Goal: Task Accomplishment & Management: Complete application form

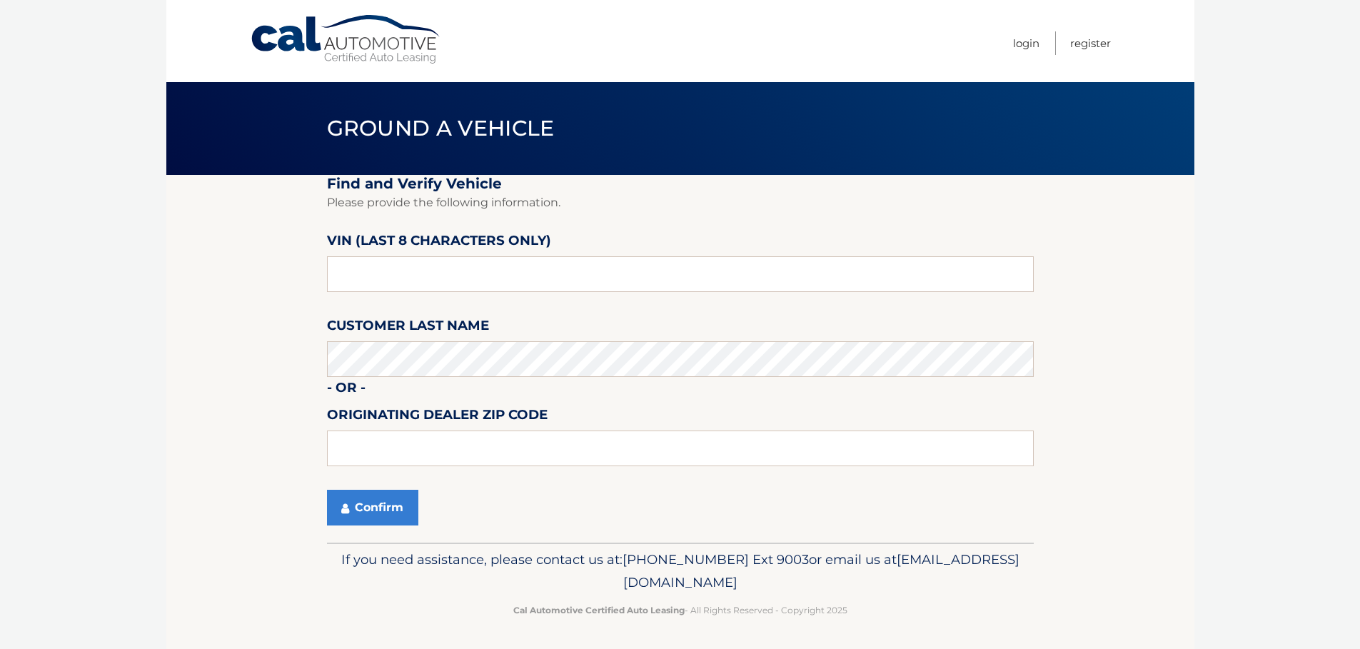
click at [479, 473] on fieldset "Find and Verify Vehicle Please provide the following information. VIN (last 8 c…" at bounding box center [680, 359] width 707 height 368
click at [424, 279] on input "text" at bounding box center [680, 274] width 707 height 36
drag, startPoint x: 430, startPoint y: 278, endPoint x: 226, endPoint y: 279, distance: 204.9
click at [226, 279] on section "Find and Verify Vehicle Please provide the following information. VIN (last 8 c…" at bounding box center [680, 359] width 1028 height 368
click at [495, 284] on input "text" at bounding box center [680, 274] width 707 height 36
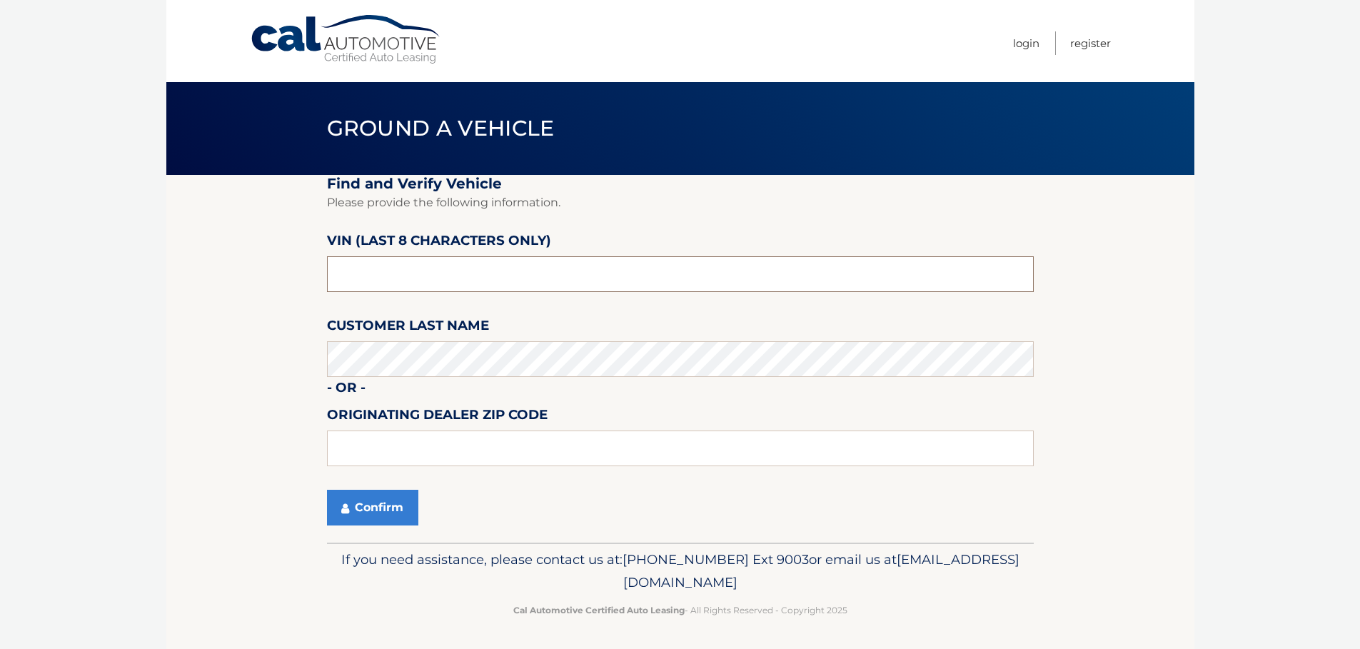
drag, startPoint x: 292, startPoint y: 280, endPoint x: -44, endPoint y: 280, distance: 336.2
click at [0, 280] on html "Cal Automotive Menu Login Register Ground a Vehicle" at bounding box center [680, 324] width 1360 height 649
paste input "PN656209"
type input "PN656209"
click at [397, 502] on button "Confirm" at bounding box center [372, 508] width 91 height 36
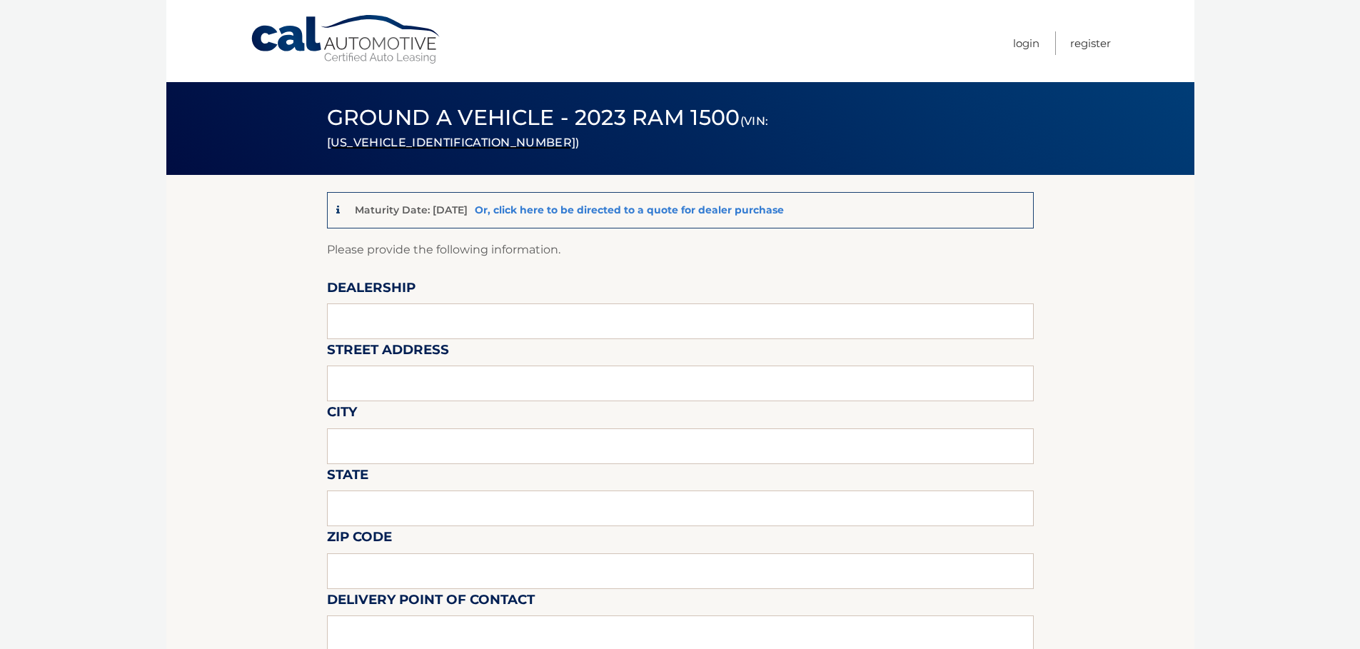
click at [778, 204] on link "Or, click here to be directed to a quote for dealer purchase" at bounding box center [629, 209] width 309 height 13
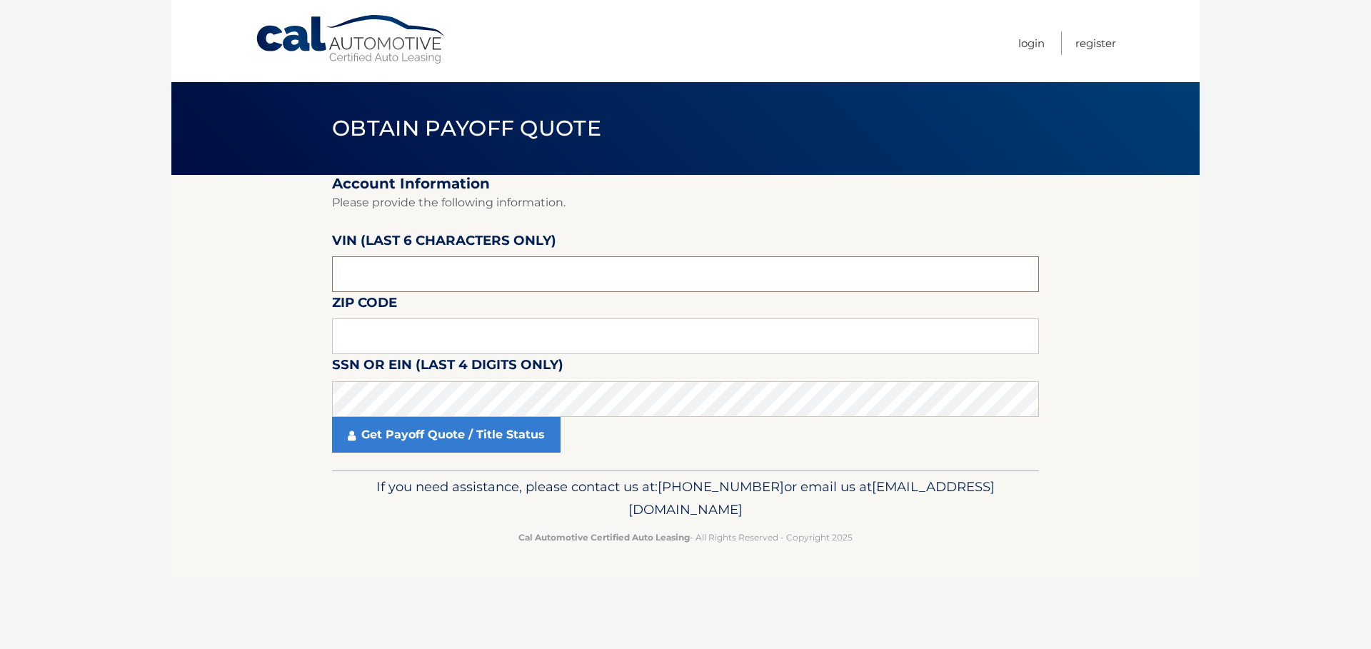
click at [453, 263] on input "text" at bounding box center [685, 274] width 707 height 36
paste input "PN6562"
click at [502, 268] on input "PN6562" at bounding box center [685, 274] width 707 height 36
drag, startPoint x: 529, startPoint y: 271, endPoint x: -29, endPoint y: 293, distance: 557.9
click at [0, 293] on html "Cal Automotive Menu Login Register Obtain Payoff Quote PN6562" at bounding box center [685, 324] width 1371 height 649
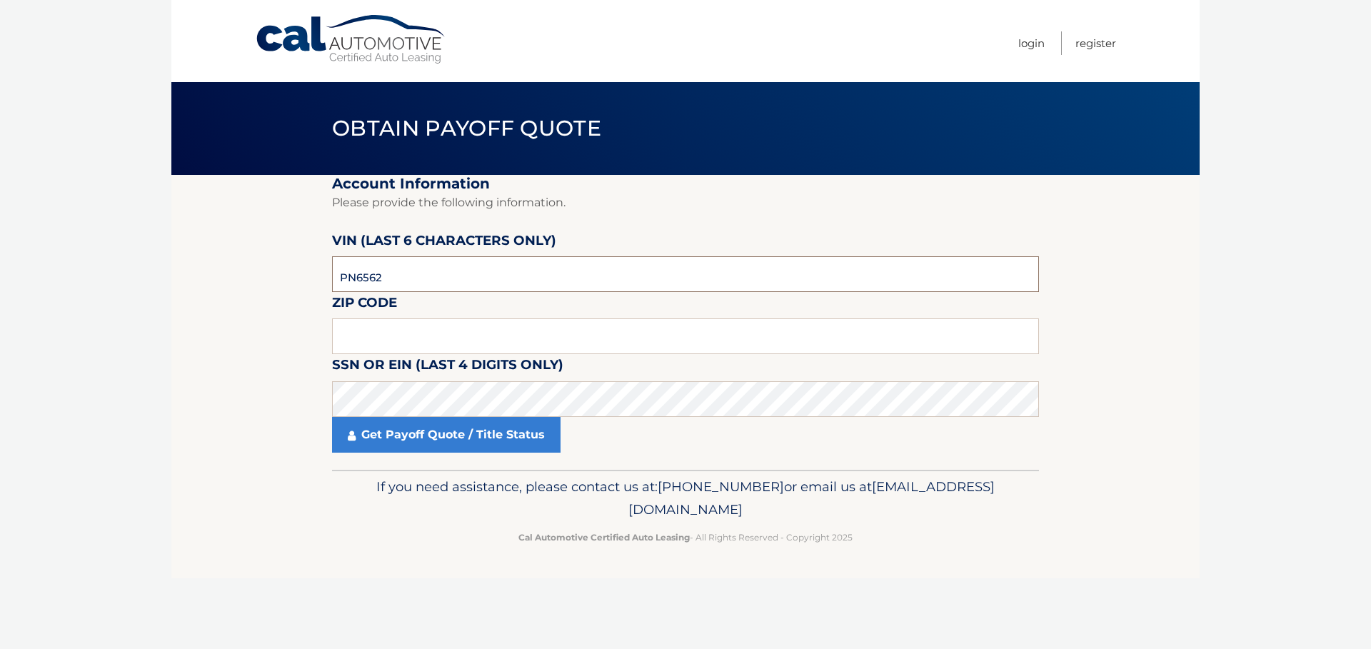
paste input "p*****"
drag, startPoint x: 419, startPoint y: 287, endPoint x: 182, endPoint y: 284, distance: 237.0
click at [182, 284] on section "Account Information Please provide the following information. [PERSON_NAME] (la…" at bounding box center [685, 322] width 1028 height 295
type input "pn****"
drag, startPoint x: 410, startPoint y: 280, endPoint x: 153, endPoint y: 278, distance: 256.3
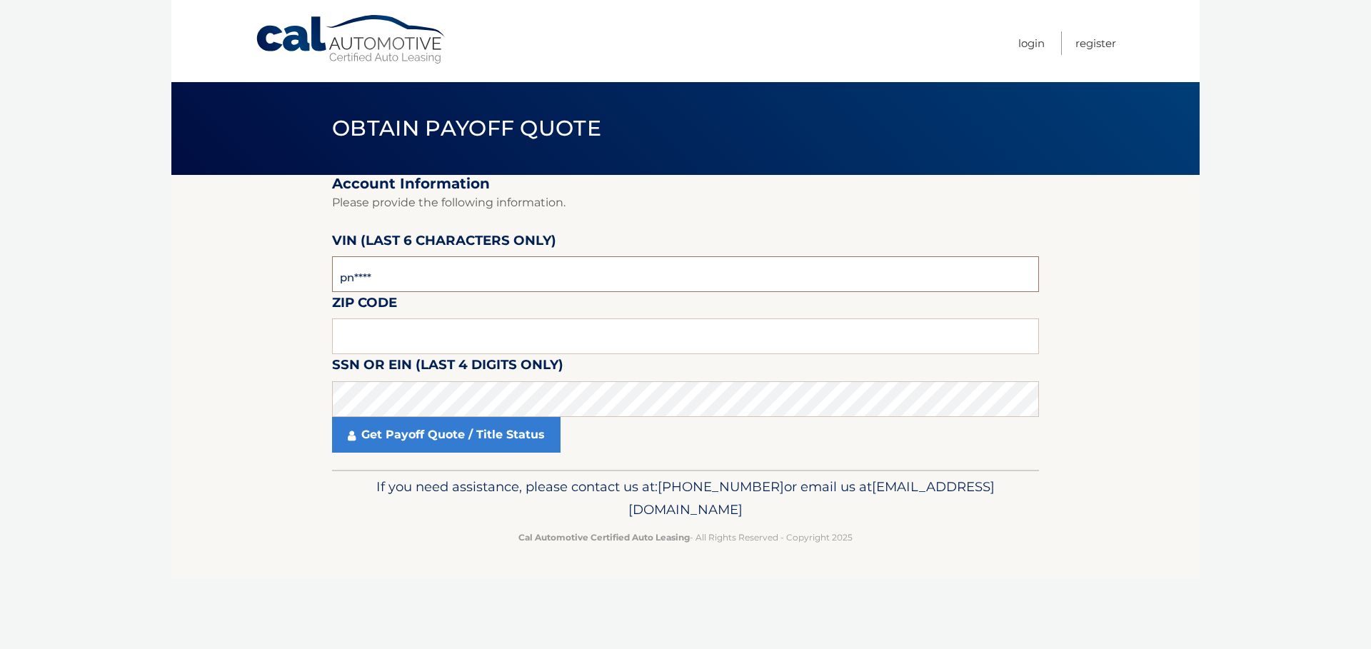
click at [153, 278] on body "Cal Automotive Menu Login Register Obtain Payoff Quote" at bounding box center [685, 324] width 1371 height 649
click at [460, 331] on input "text" at bounding box center [685, 336] width 707 height 36
click at [388, 343] on input "text" at bounding box center [685, 336] width 707 height 36
click at [283, 390] on section "Account Information Please provide the following information. VIN (last 6 chara…" at bounding box center [685, 322] width 1028 height 295
click at [399, 343] on input "text" at bounding box center [685, 336] width 707 height 36
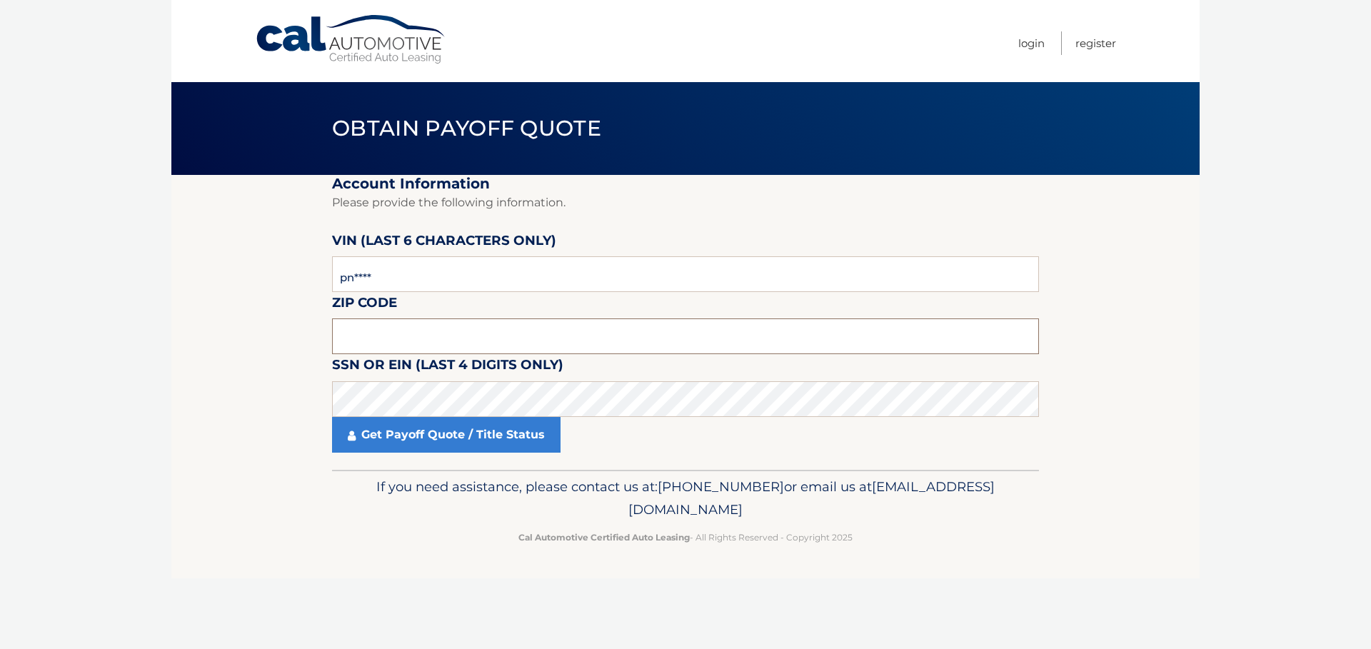
click at [368, 345] on input "text" at bounding box center [685, 336] width 707 height 36
type input "34119"
drag, startPoint x: 462, startPoint y: 287, endPoint x: 147, endPoint y: 283, distance: 314.8
click at [148, 292] on body "Cal Automotive Menu Login Register Obtain Payoff Quote" at bounding box center [685, 324] width 1371 height 649
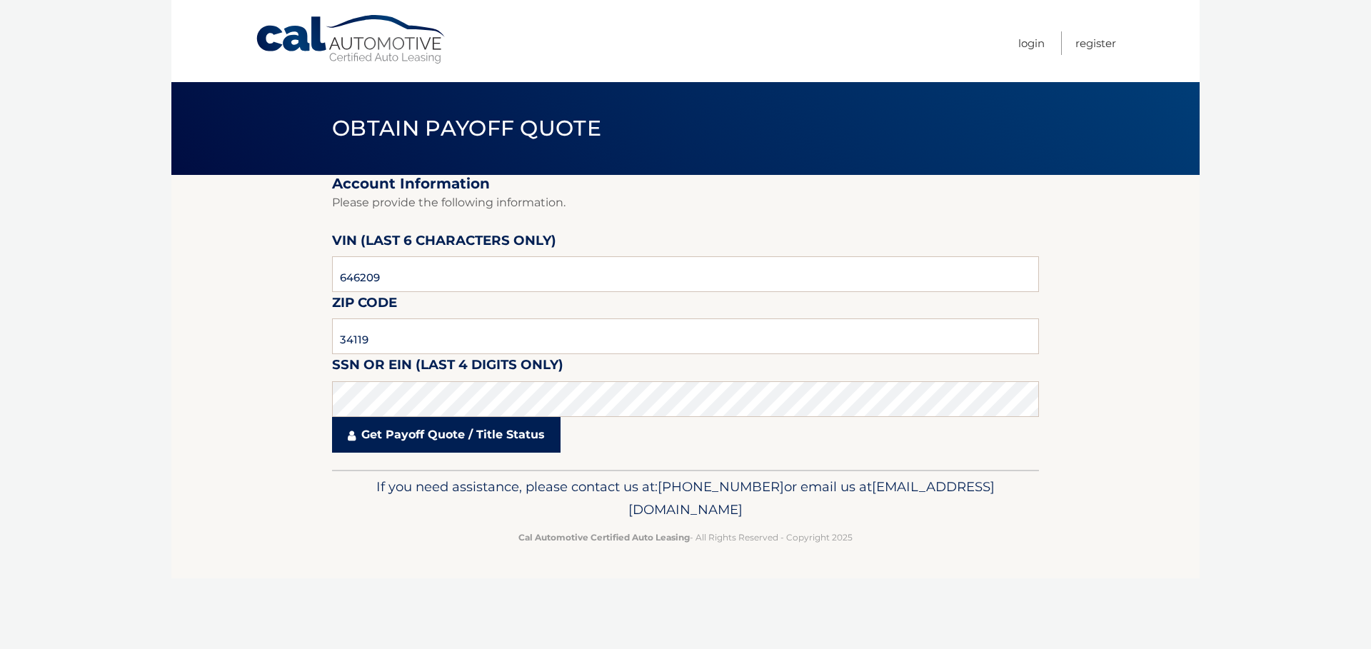
click at [444, 428] on link "Get Payoff Quote / Title Status" at bounding box center [446, 435] width 228 height 36
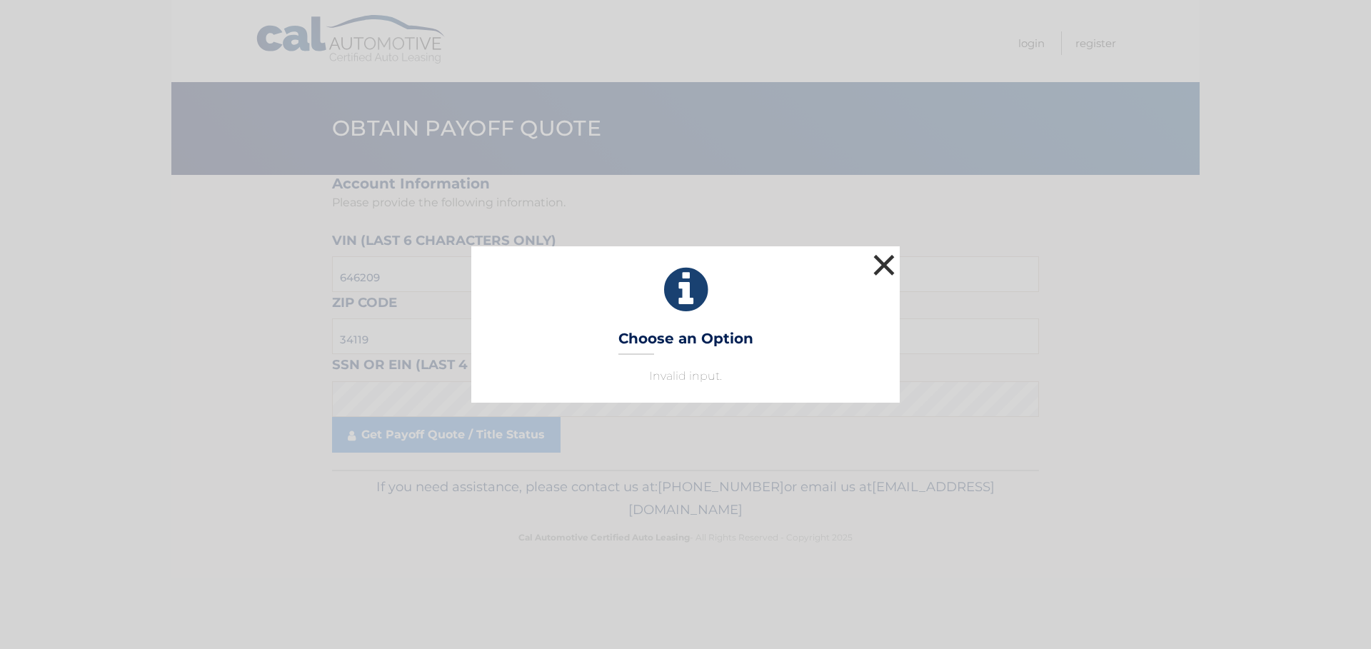
click at [882, 251] on button "×" at bounding box center [883, 265] width 29 height 29
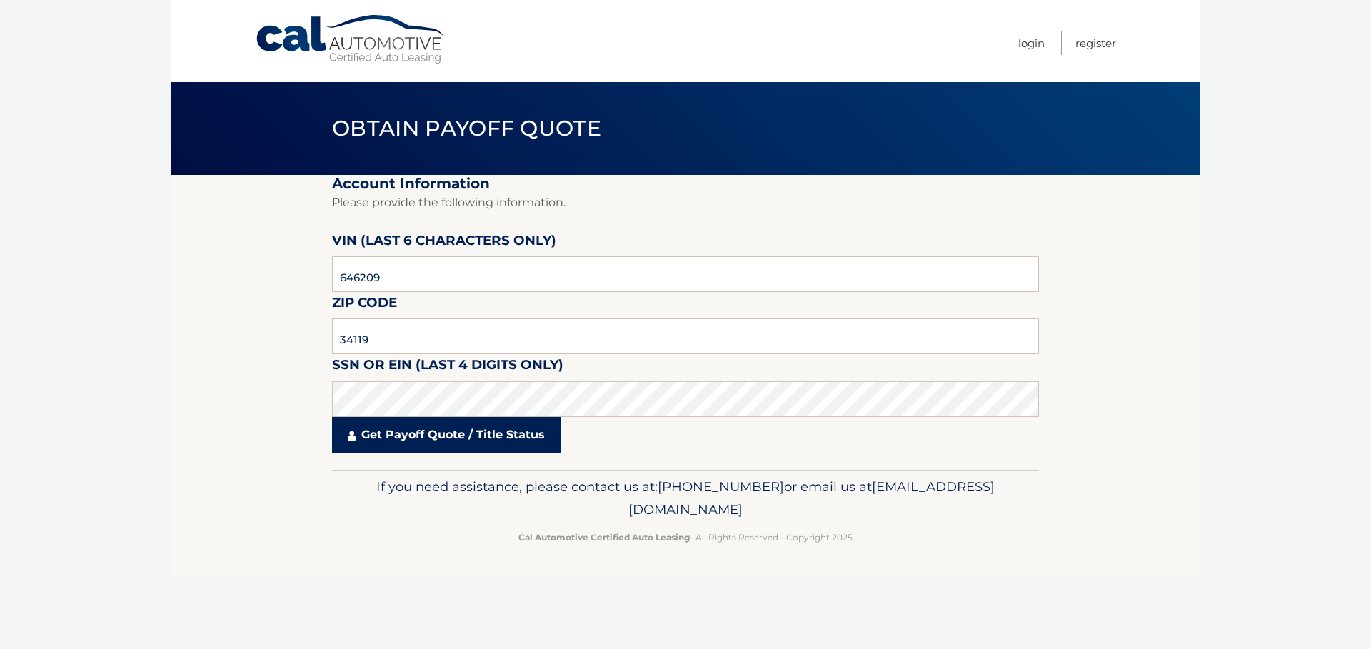
click at [406, 424] on link "Get Payoff Quote / Title Status" at bounding box center [446, 435] width 228 height 36
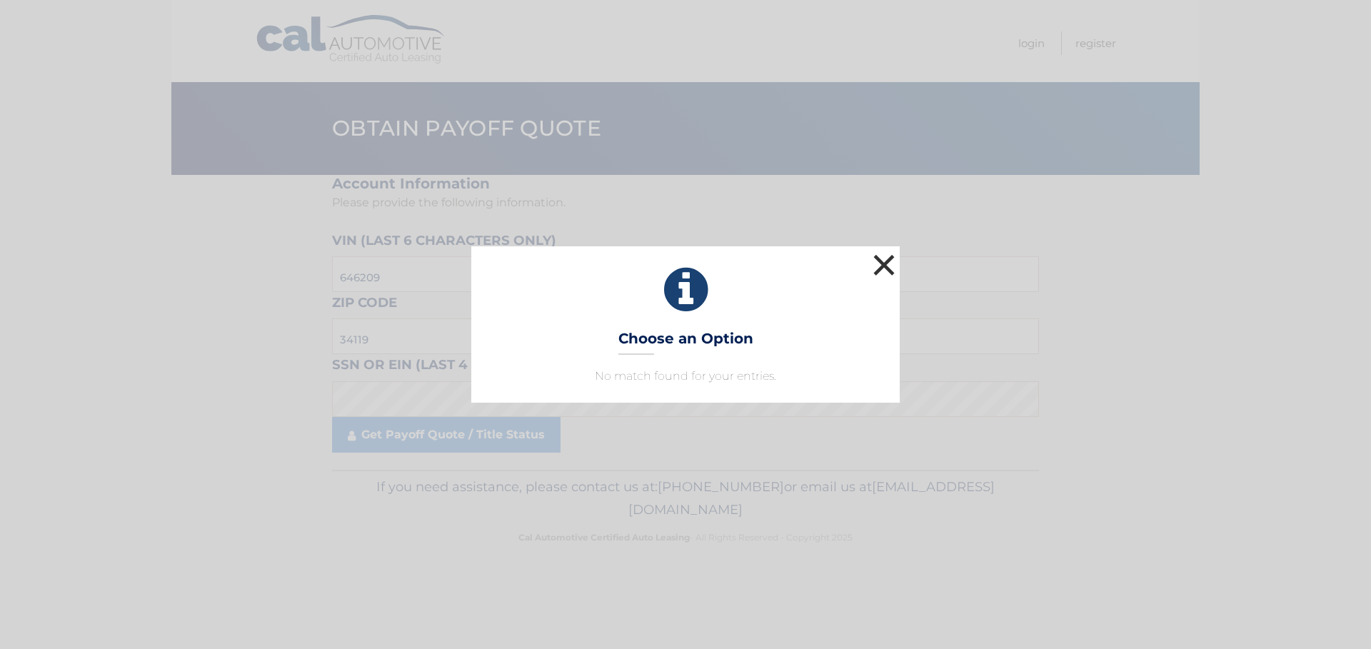
click at [891, 269] on button "×" at bounding box center [883, 265] width 29 height 29
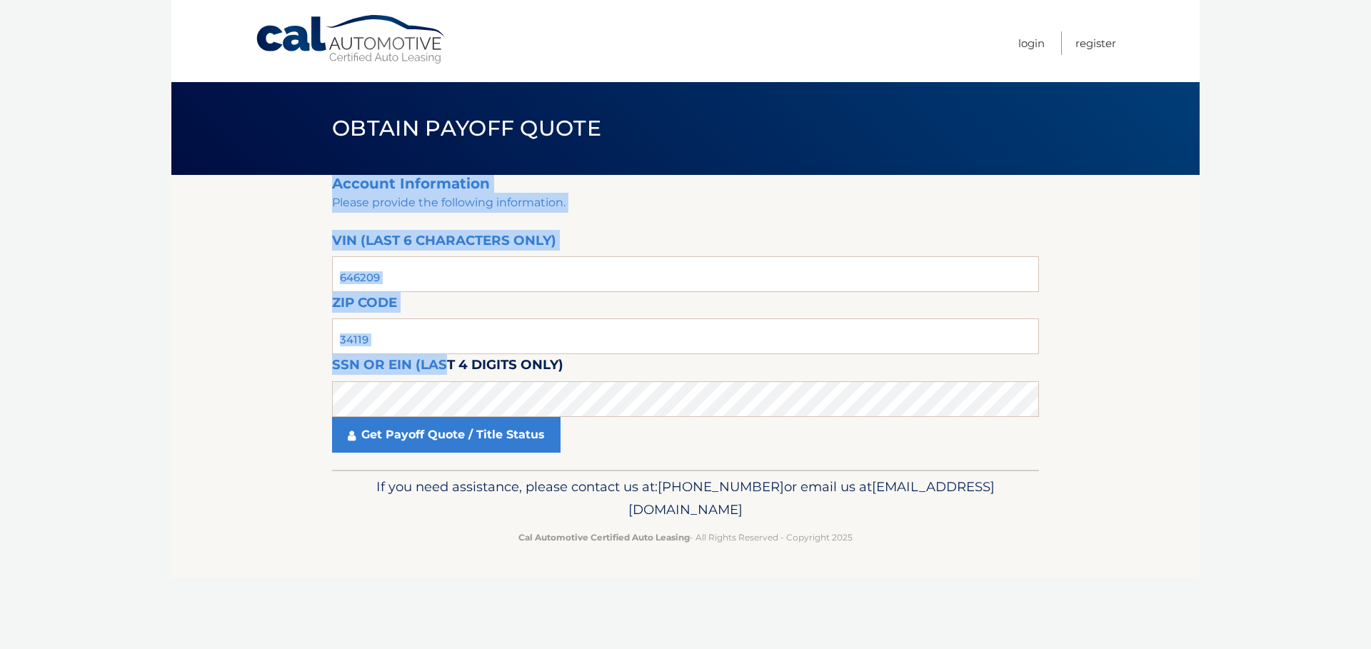
drag, startPoint x: 450, startPoint y: 356, endPoint x: 318, endPoint y: 355, distance: 131.3
click at [318, 355] on section "Account Information Please provide the following information. VIN (last 6 chara…" at bounding box center [685, 322] width 1028 height 295
click at [420, 337] on input "34119" at bounding box center [685, 336] width 707 height 36
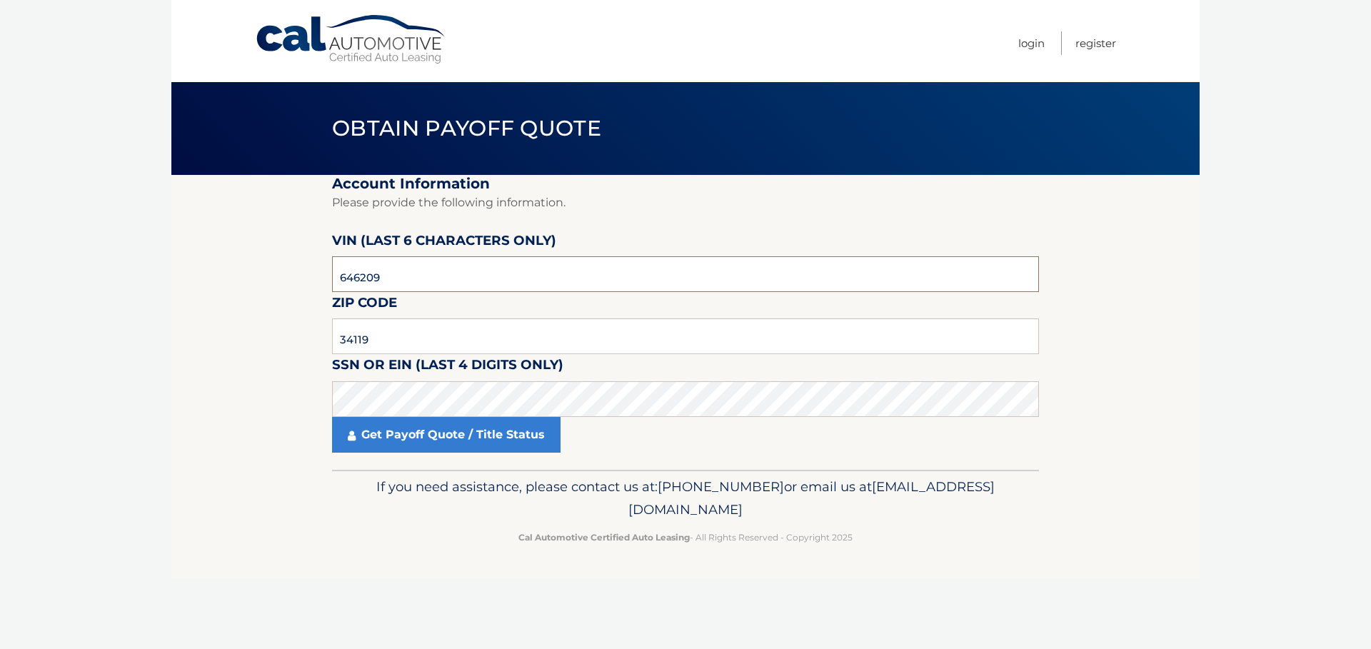
drag, startPoint x: 449, startPoint y: 281, endPoint x: 128, endPoint y: 252, distance: 321.8
click at [113, 270] on body "Cal Automotive Menu Login Register Obtain Payoff Quote" at bounding box center [685, 324] width 1371 height 649
type input "656209"
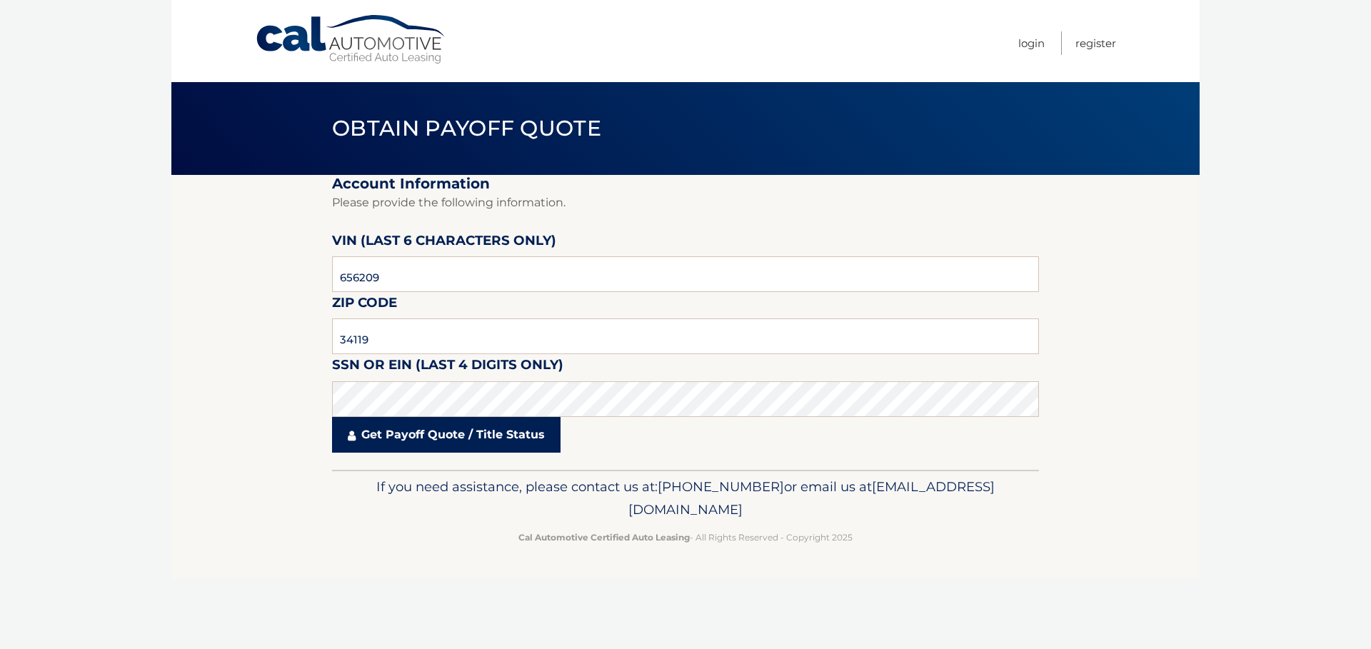
click at [463, 419] on link "Get Payoff Quote / Title Status" at bounding box center [446, 435] width 228 height 36
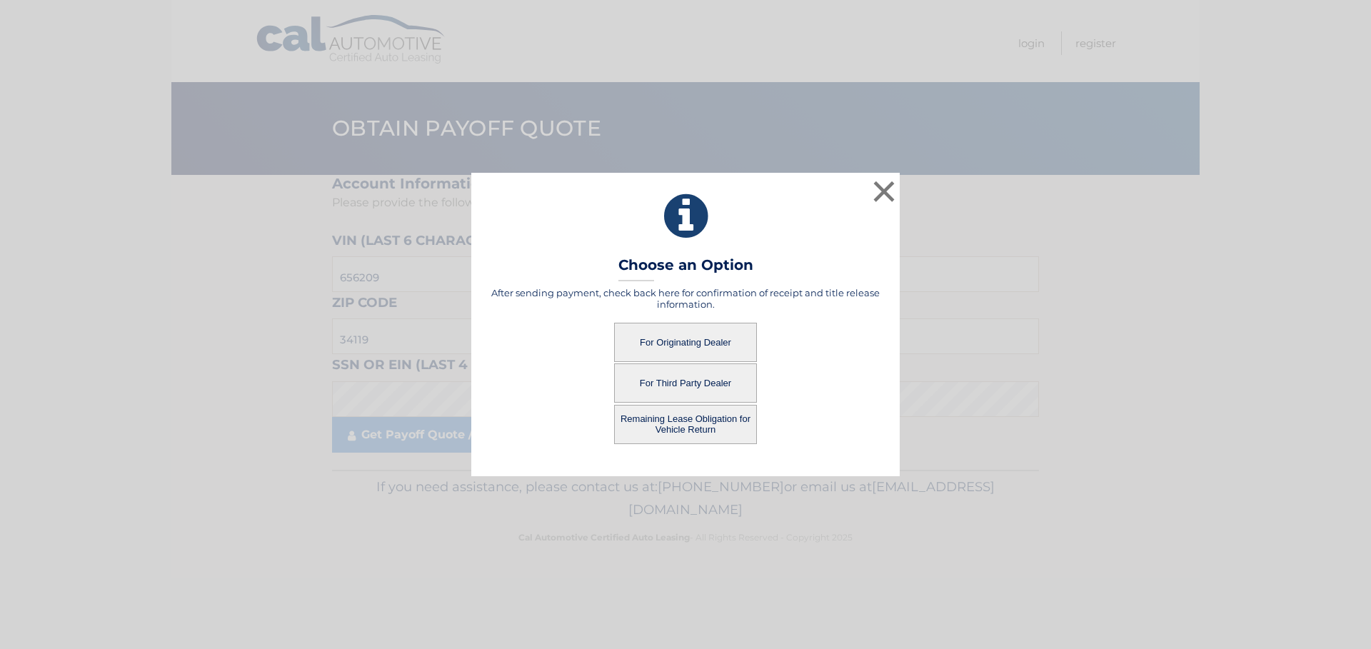
click at [730, 332] on button "For Originating Dealer" at bounding box center [685, 342] width 143 height 39
click at [705, 341] on button "For Originating Dealer" at bounding box center [685, 342] width 143 height 39
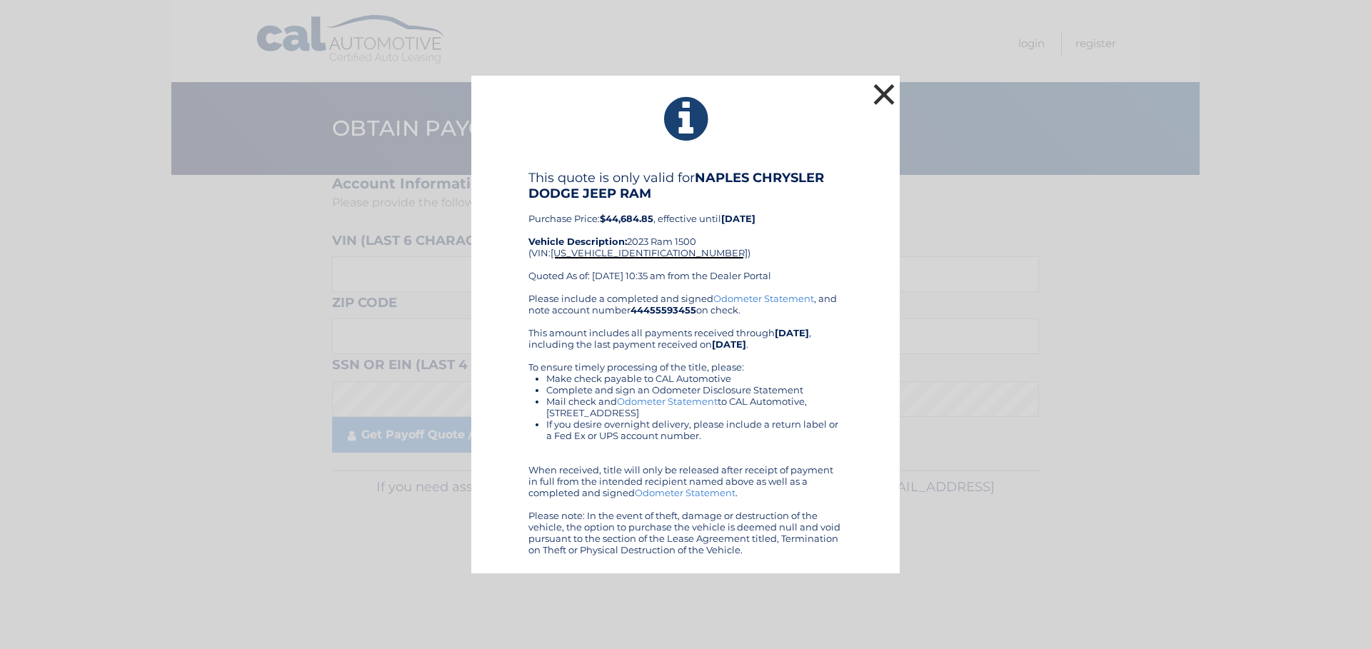
click at [886, 95] on button "×" at bounding box center [883, 94] width 29 height 29
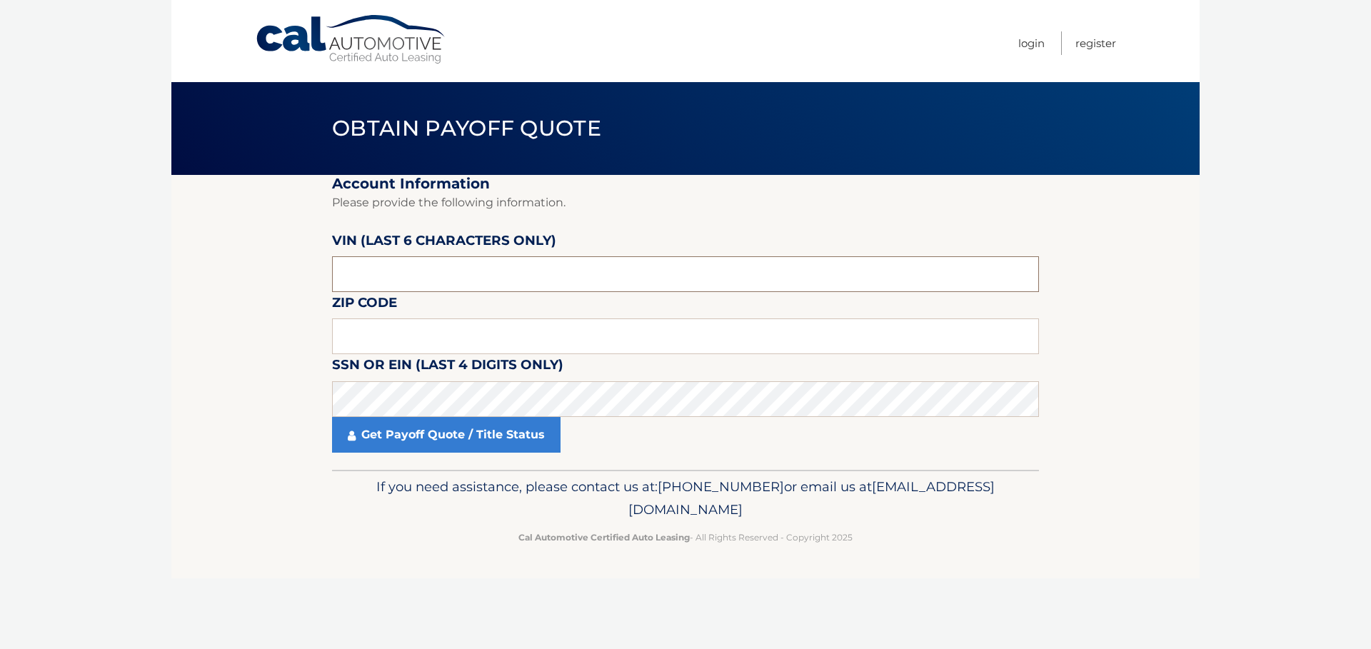
click at [475, 271] on input "text" at bounding box center [685, 274] width 707 height 36
